Goal: Information Seeking & Learning: Learn about a topic

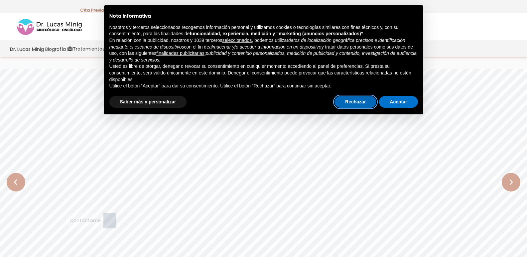
click at [358, 101] on button "Rechazar" at bounding box center [355, 102] width 42 height 12
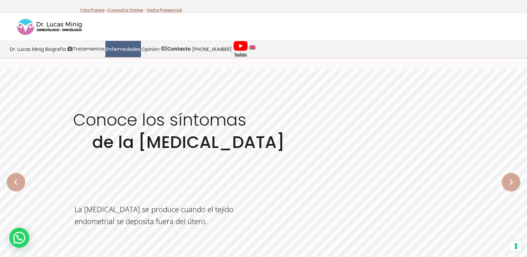
scroll to position [66, 0]
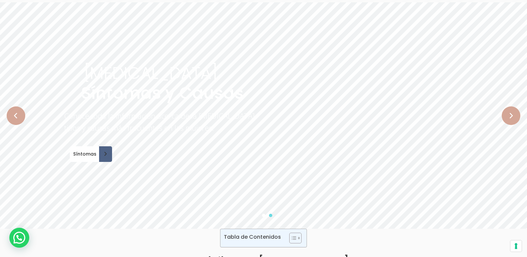
click at [510, 116] on rs-arrow at bounding box center [511, 115] width 19 height 19
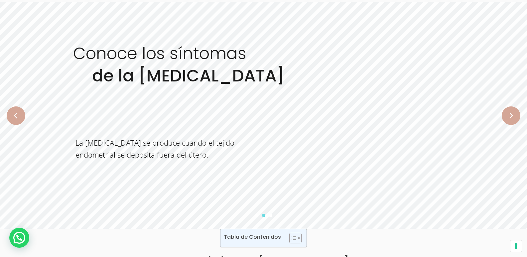
click at [298, 119] on rs-slide "Conoce los síntomas de la [MEDICAL_DATA] La [MEDICAL_DATA] se produce cuando el…" at bounding box center [263, 115] width 527 height 226
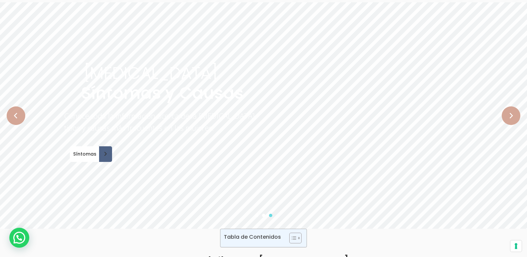
click at [11, 116] on rs-arrow at bounding box center [16, 115] width 19 height 19
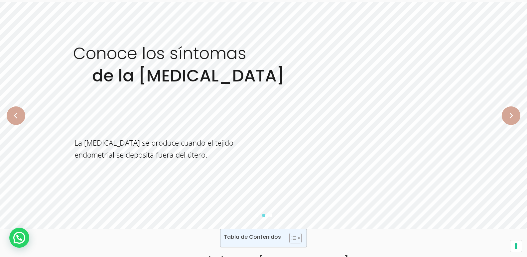
click at [152, 169] on rs-slide "Conoce los síntomas de la [MEDICAL_DATA] La [MEDICAL_DATA] se produce cuando el…" at bounding box center [263, 115] width 527 height 226
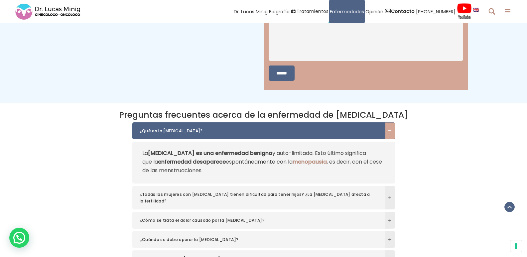
scroll to position [2094, 0]
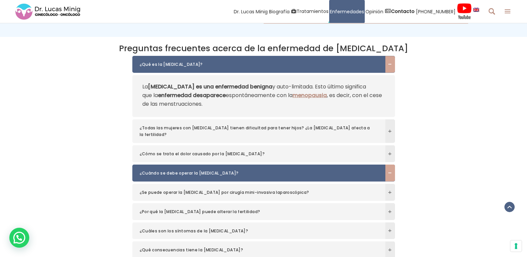
click at [389, 171] on span at bounding box center [390, 173] width 10 height 4
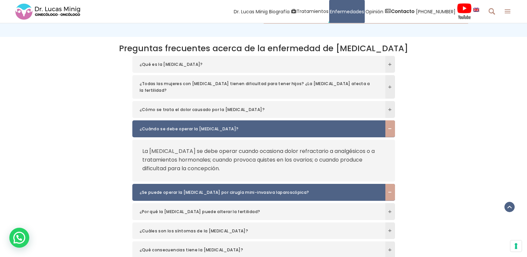
click at [390, 190] on span at bounding box center [390, 192] width 10 height 4
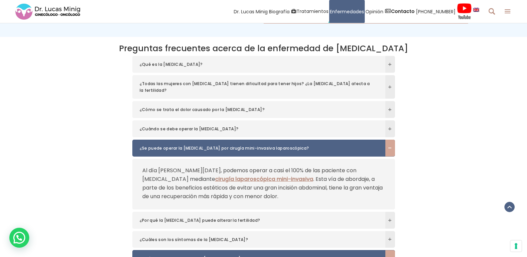
scroll to position [2161, 0]
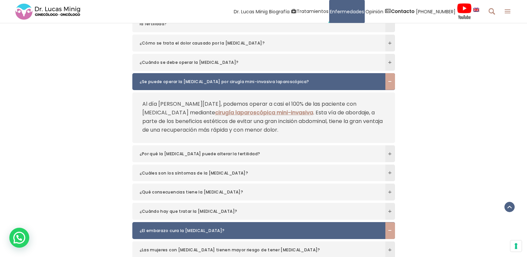
click at [388, 229] on span at bounding box center [390, 231] width 10 height 4
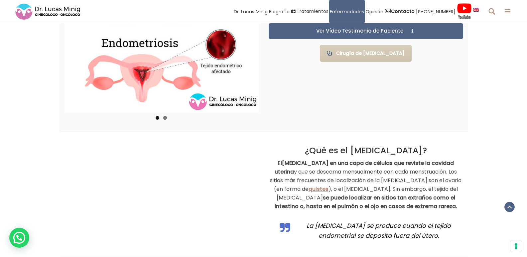
scroll to position [565, 0]
